Goal: Find specific page/section: Find specific page/section

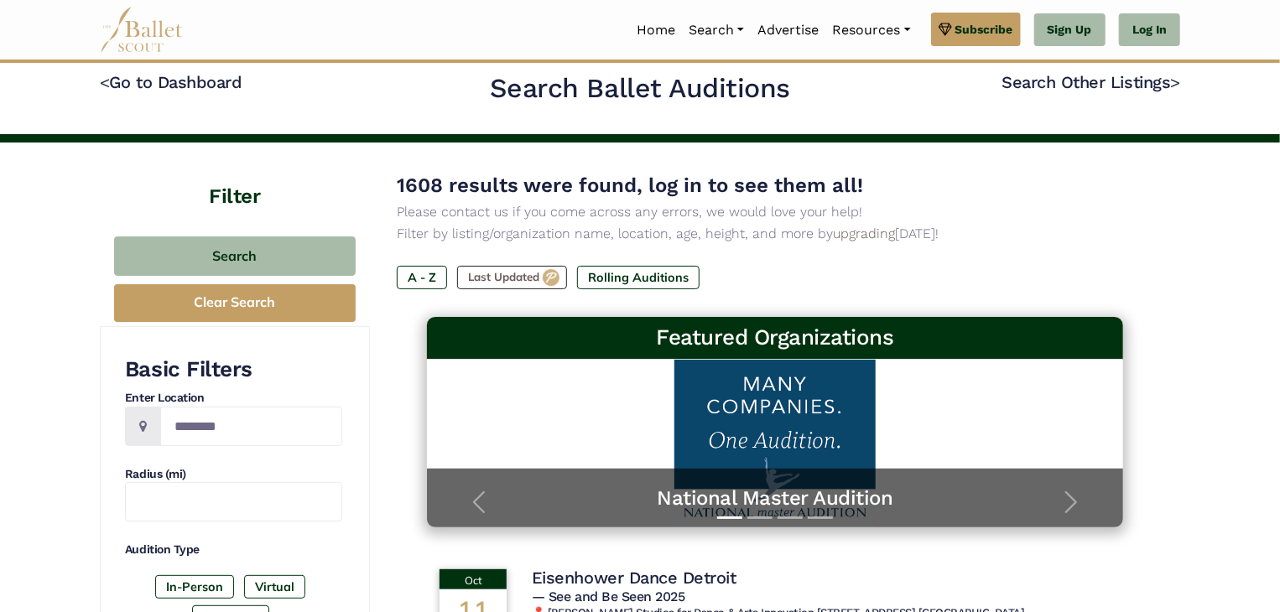
scroll to position [13, 0]
click at [235, 422] on input "Location" at bounding box center [251, 426] width 182 height 39
type input "**********"
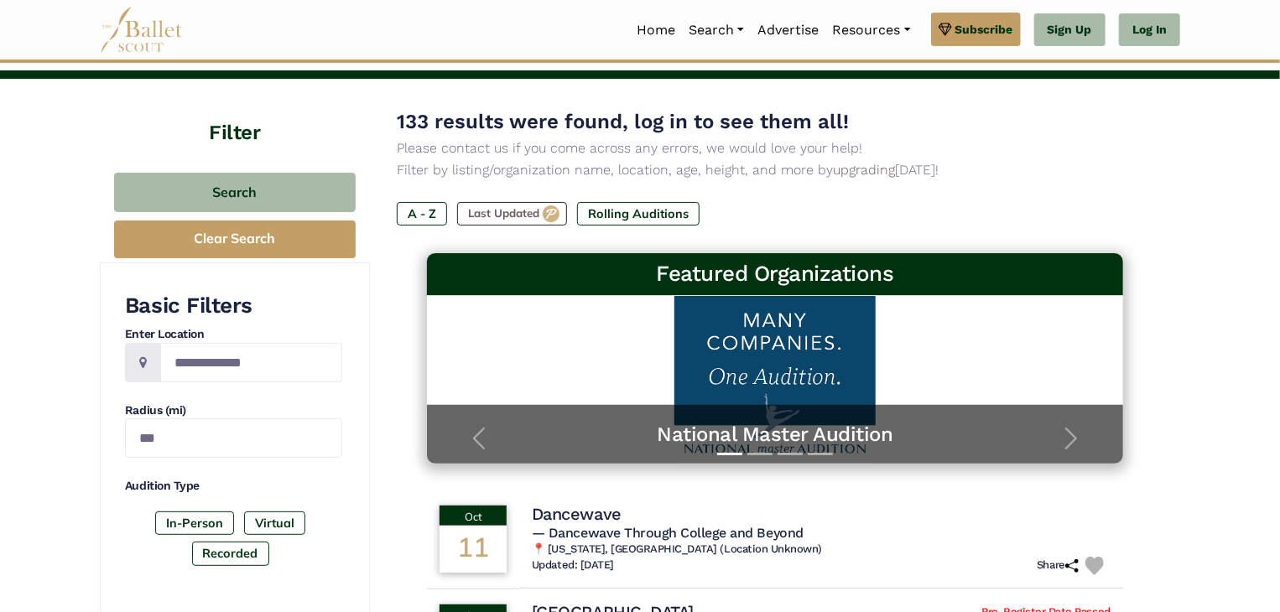
scroll to position [82, 0]
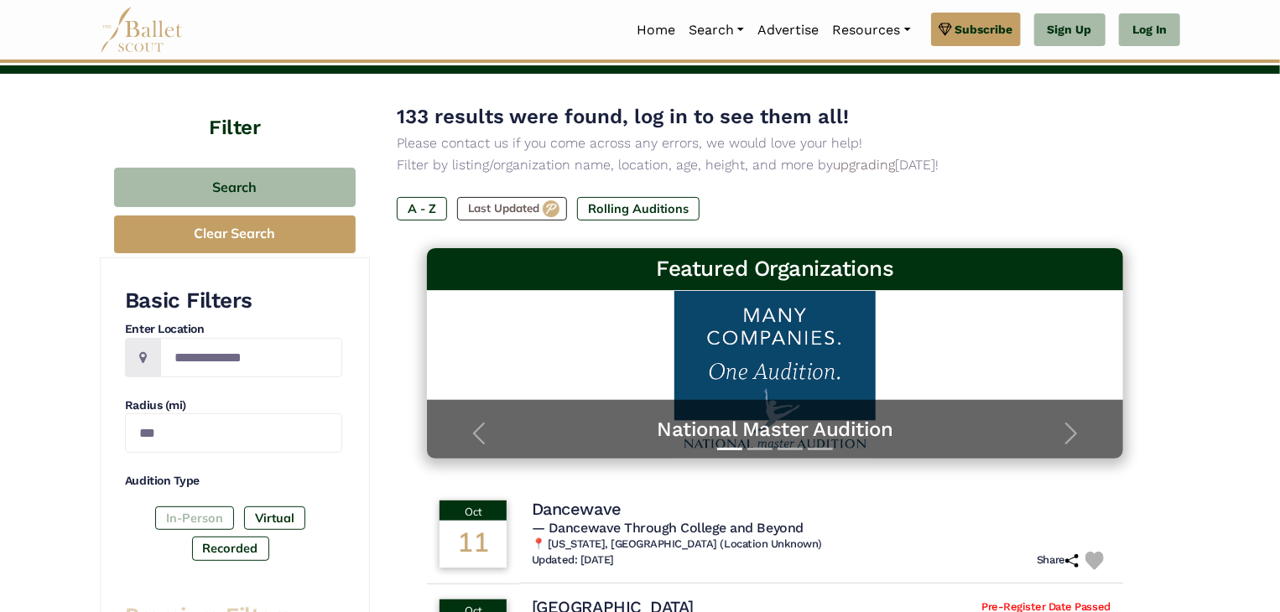
click at [205, 510] on label "In-Person" at bounding box center [194, 517] width 79 height 23
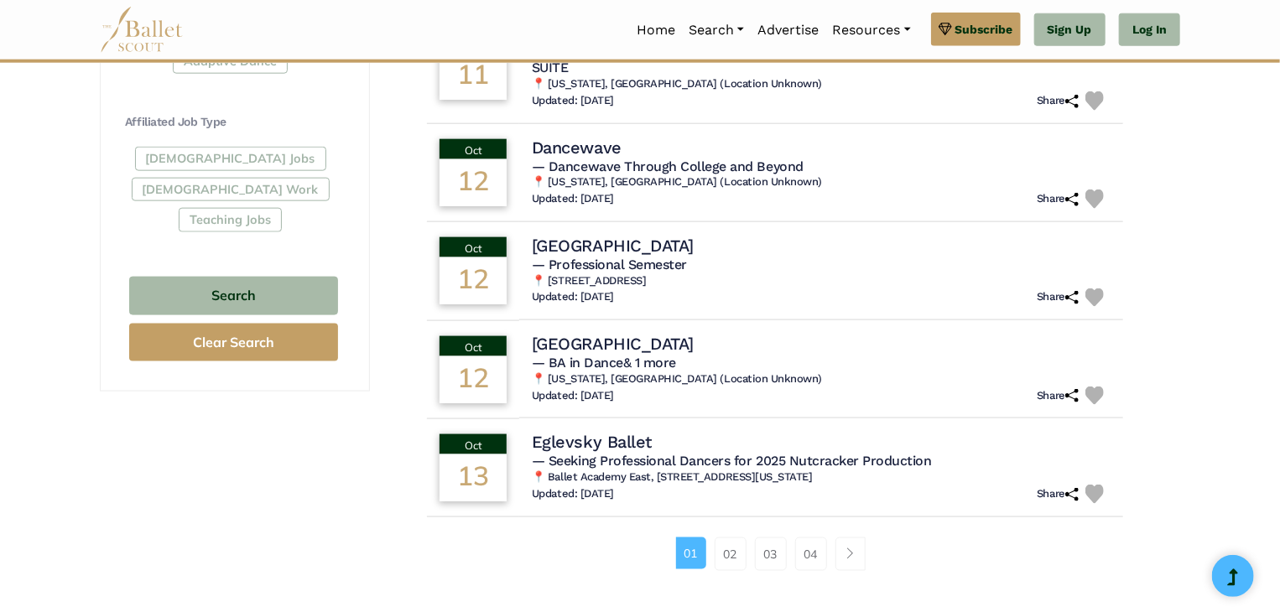
scroll to position [968, 0]
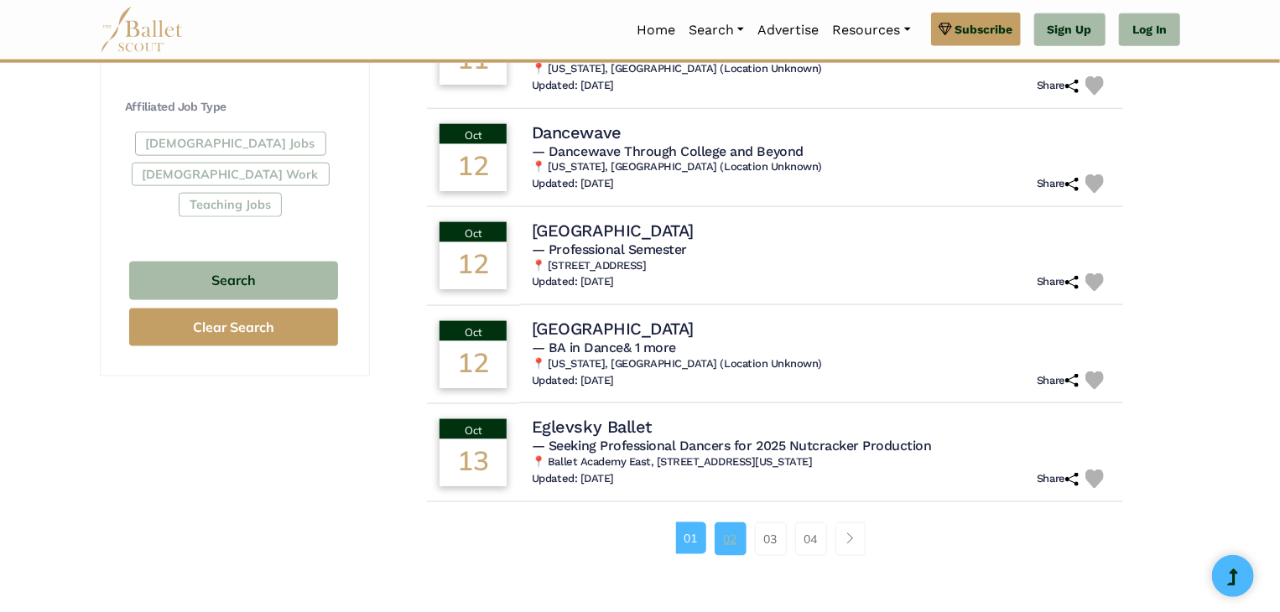
click at [729, 522] on link "02" at bounding box center [730, 539] width 32 height 34
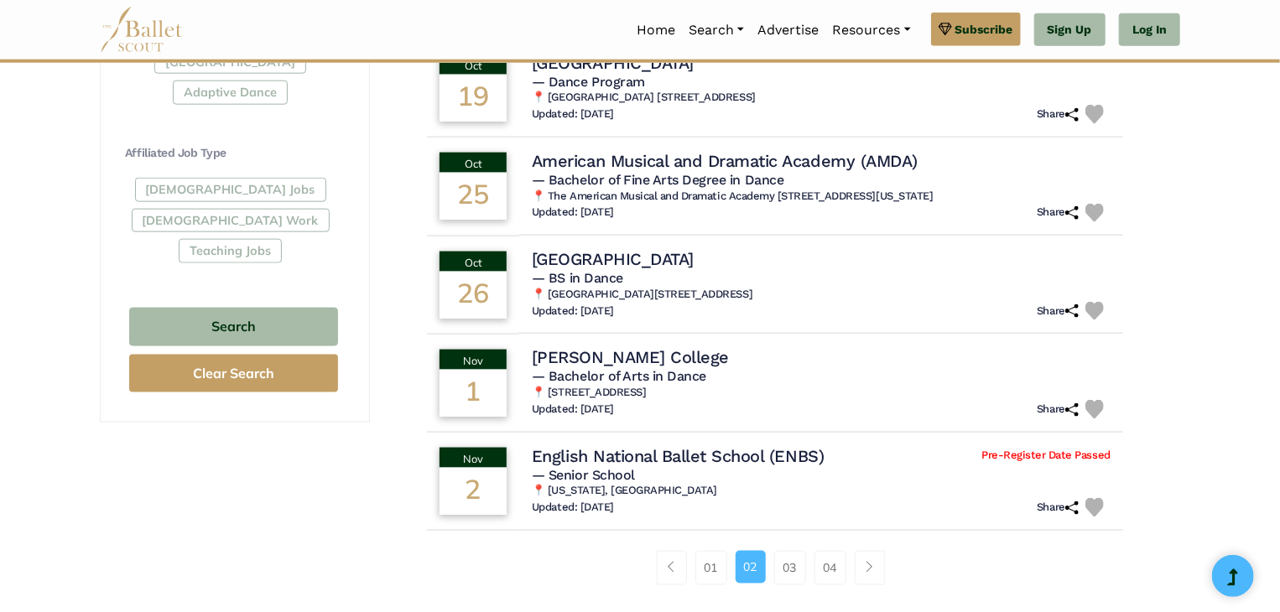
scroll to position [941, 0]
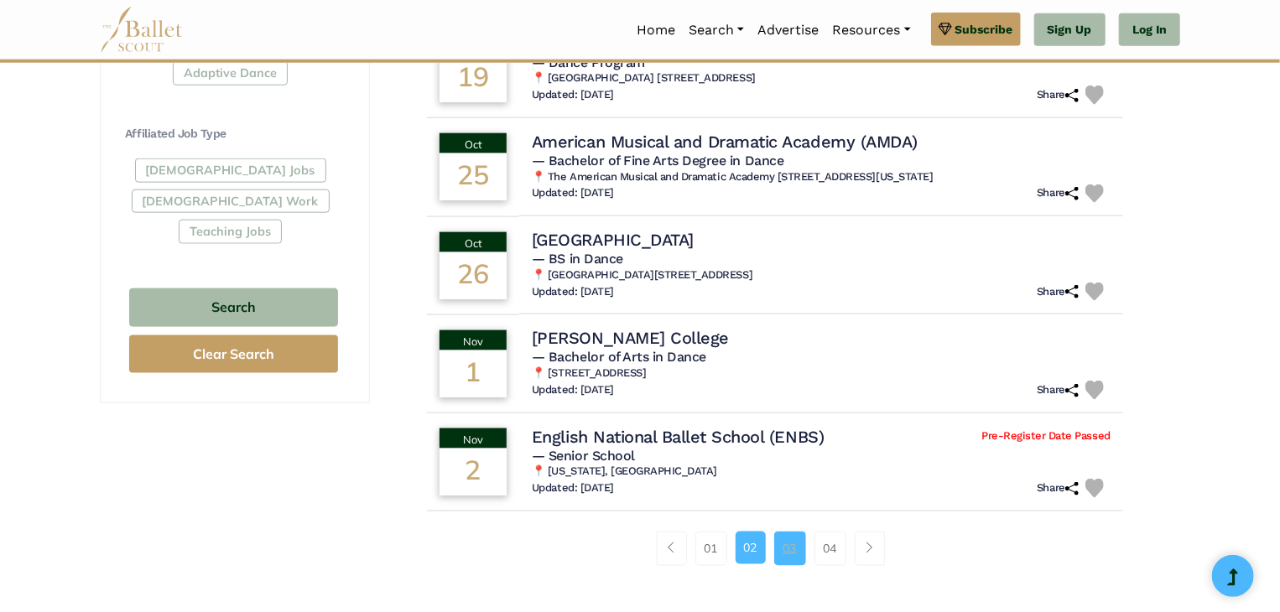
click at [794, 556] on link "03" at bounding box center [790, 549] width 32 height 34
